Goal: Find specific page/section: Find specific page/section

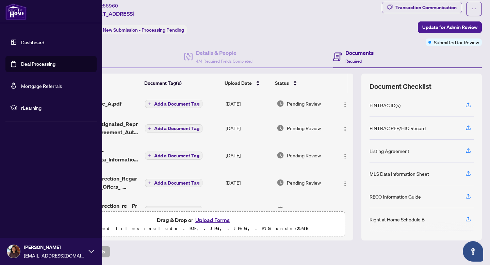
click at [21, 42] on link "Dashboard" at bounding box center [32, 42] width 23 height 6
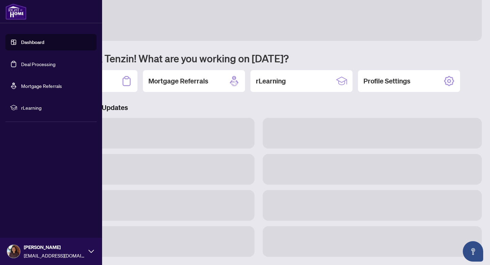
scroll to position [16, 0]
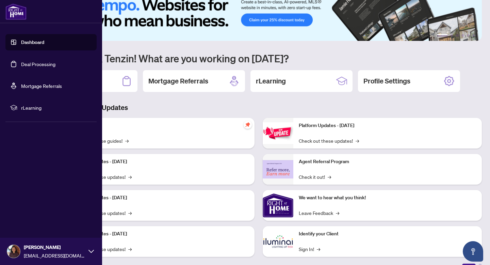
click at [39, 65] on link "Deal Processing" at bounding box center [38, 64] width 34 height 6
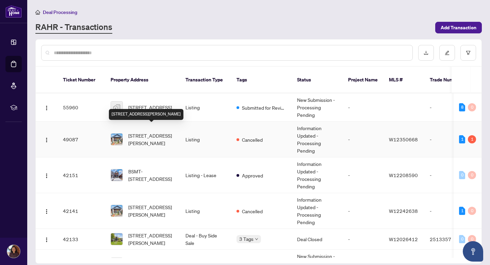
click at [150, 137] on span "[STREET_ADDRESS][PERSON_NAME]" at bounding box center [151, 139] width 46 height 15
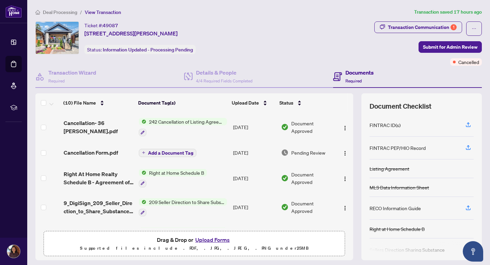
scroll to position [16, 0]
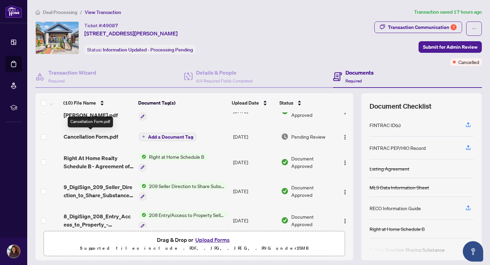
click at [96, 134] on span "Cancellation Form.pdf" at bounding box center [91, 136] width 54 height 8
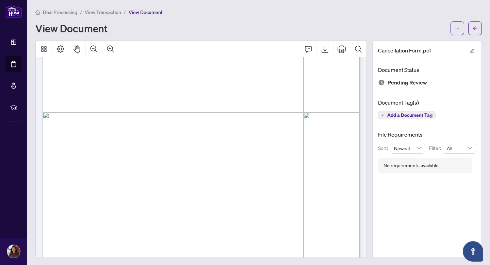
scroll to position [215, 0]
click at [273, 73] on div "Form 242 Revised 2020 Page 1 of 1 The trademarks REALTOR®, REALTORS®, MLS®, Mul…" at bounding box center [284, 161] width 483 height 625
click at [270, 76] on span "The Brokerage agrees to immediately notify the Real Estate Board(s) of the canc…" at bounding box center [188, 78] width 248 height 5
